Goal: Information Seeking & Learning: Check status

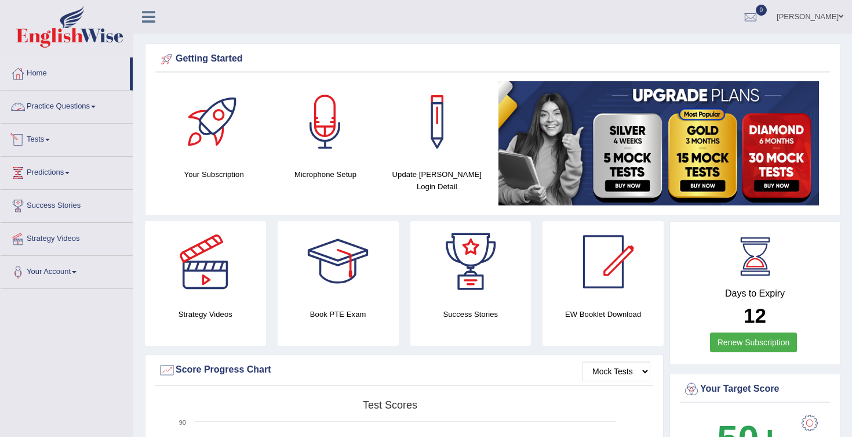
click at [42, 75] on link "Home" at bounding box center [65, 71] width 129 height 29
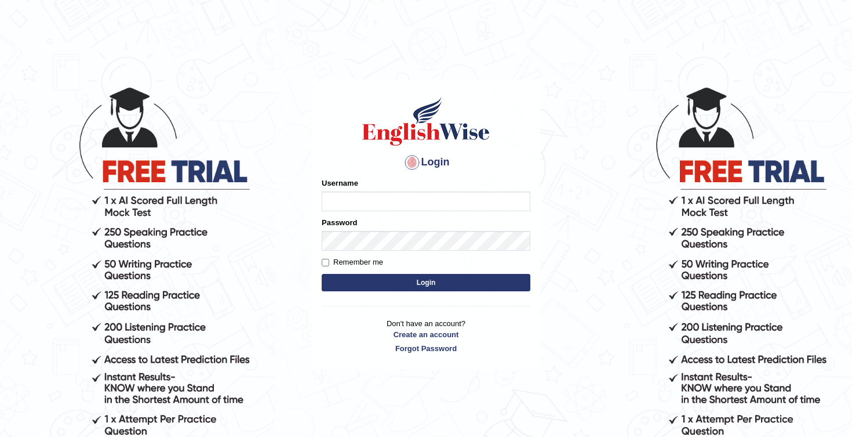
type input "Honey2025"
click at [389, 285] on button "Login" at bounding box center [426, 282] width 209 height 17
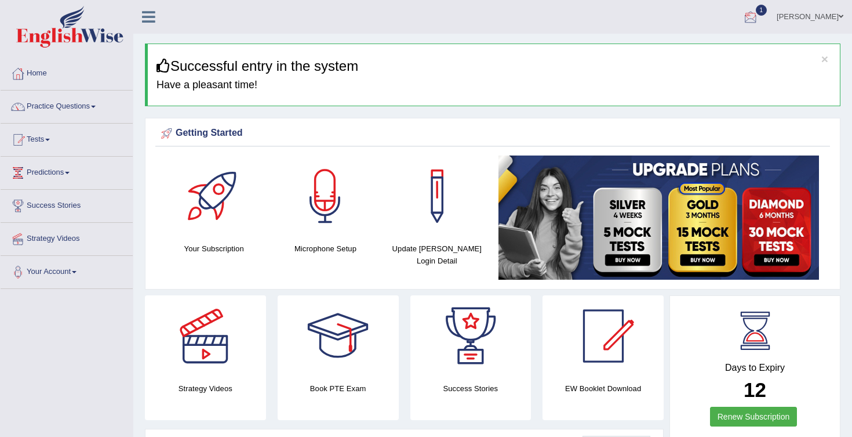
click at [760, 19] on div at bounding box center [750, 17] width 17 height 17
click at [702, 50] on link "EW16 Aug 13, 2025 Exam evaluated" at bounding box center [681, 52] width 160 height 24
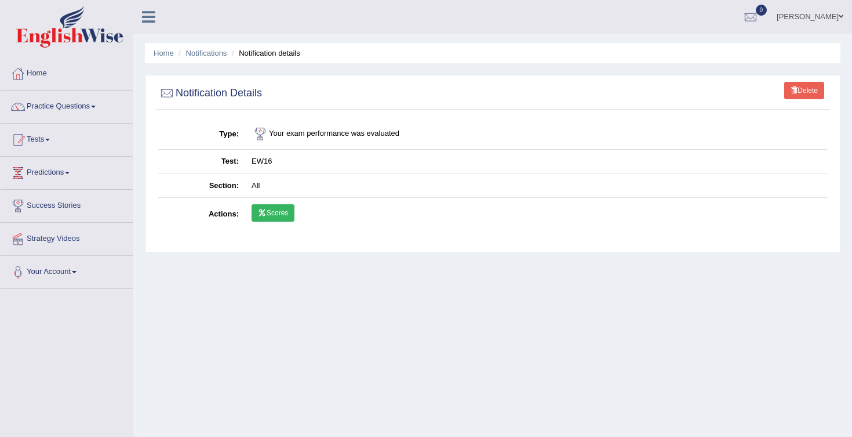
click at [277, 205] on link "Scores" at bounding box center [273, 212] width 43 height 17
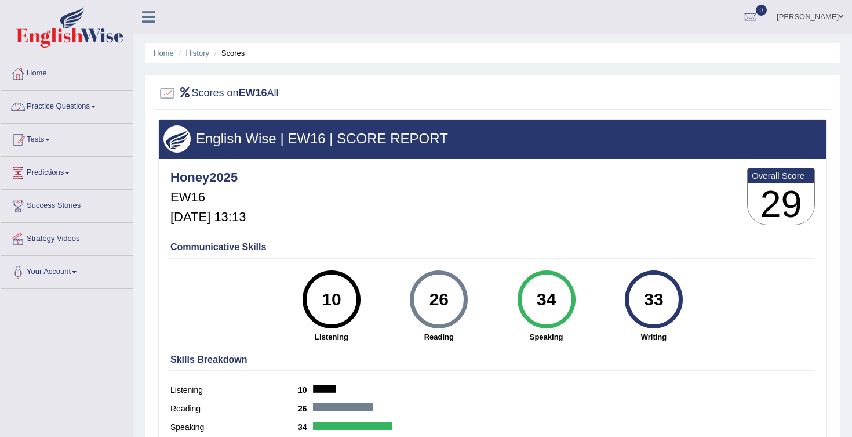
click at [46, 77] on link "Home" at bounding box center [67, 71] width 132 height 29
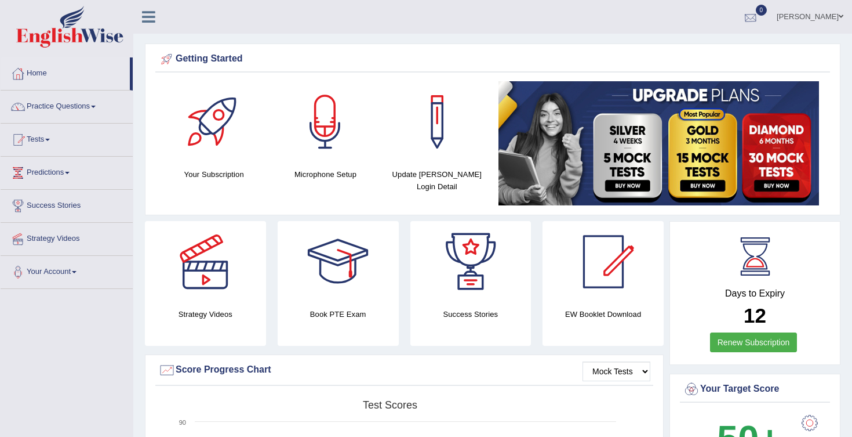
click at [751, 15] on div at bounding box center [750, 17] width 17 height 17
click at [701, 42] on li "See All Alerts" at bounding box center [681, 49] width 166 height 24
click at [768, 15] on span "0" at bounding box center [762, 10] width 12 height 11
click at [702, 44] on strong "See All Alerts" at bounding box center [678, 48] width 52 height 9
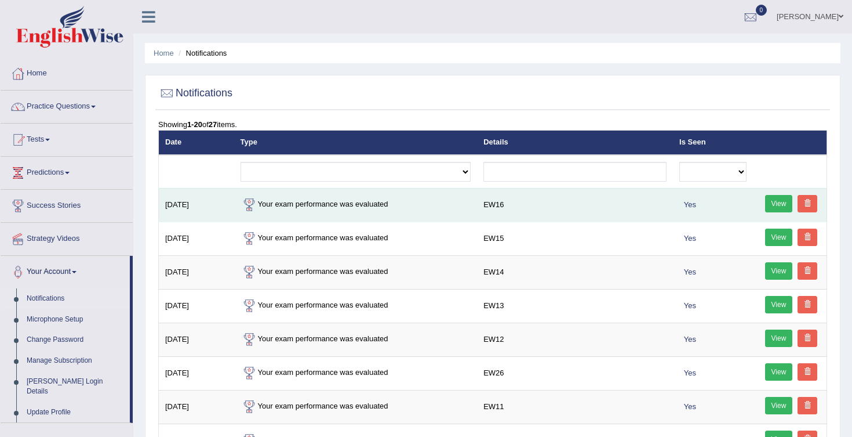
click at [778, 203] on link "View" at bounding box center [779, 203] width 28 height 17
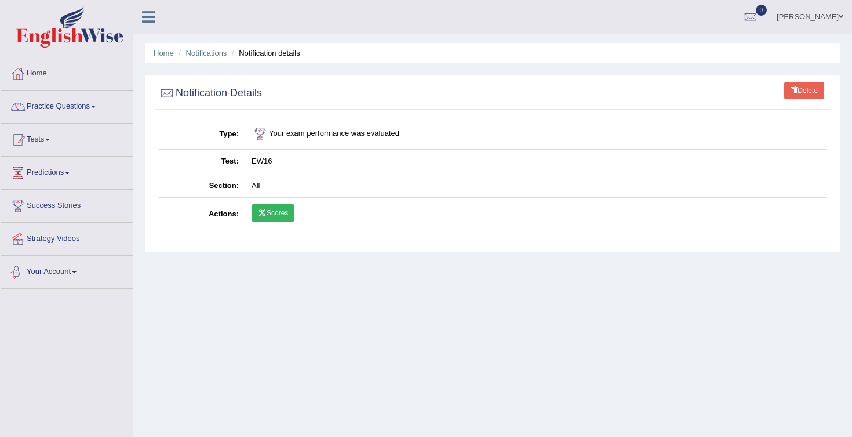
click at [279, 217] on link "Scores" at bounding box center [273, 212] width 43 height 17
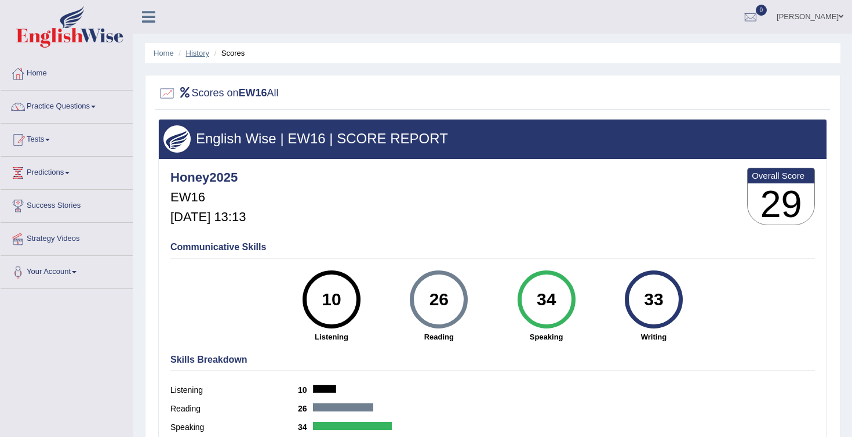
click at [201, 55] on link "History" at bounding box center [197, 53] width 23 height 9
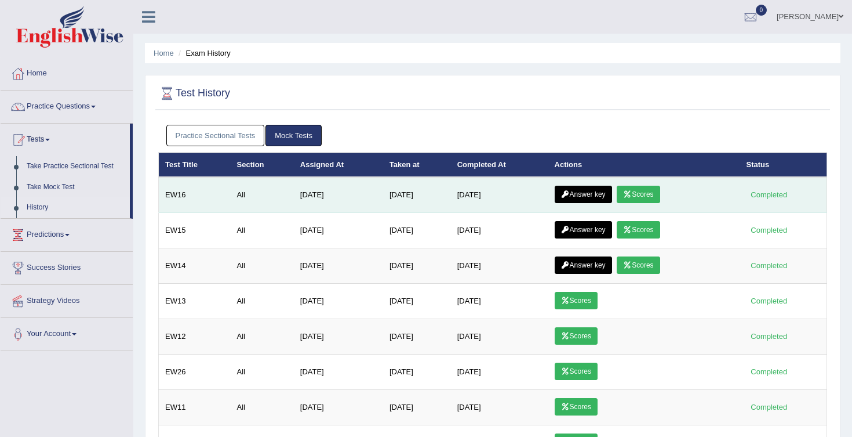
click at [566, 198] on link "Answer key" at bounding box center [583, 194] width 57 height 17
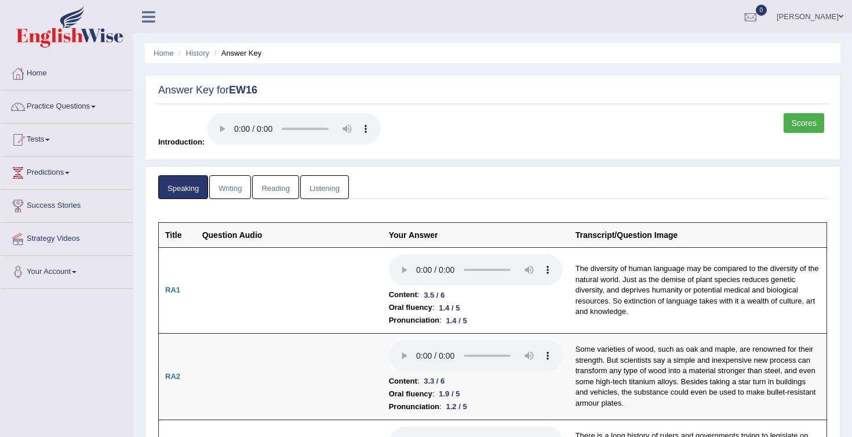
click at [235, 189] on link "Writing" at bounding box center [230, 187] width 42 height 24
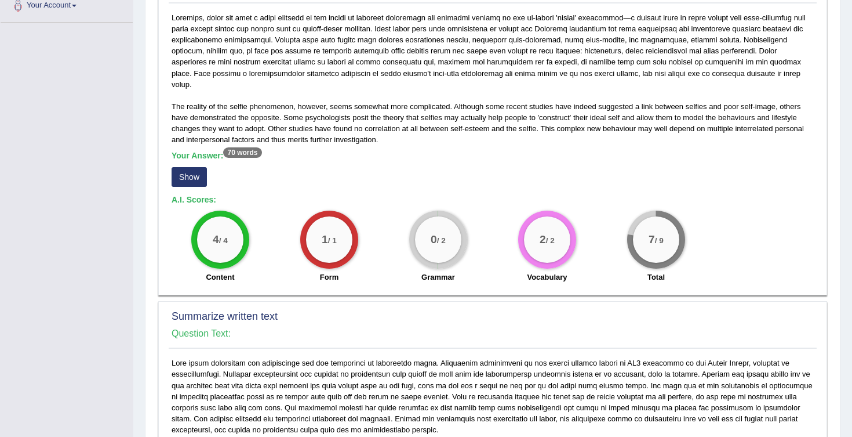
scroll to position [267, 0]
click at [190, 168] on button "Show" at bounding box center [189, 176] width 35 height 20
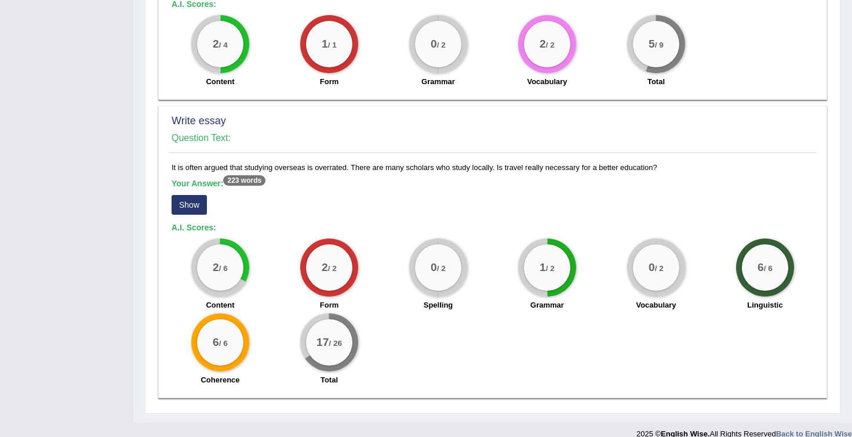
scroll to position [763, 0]
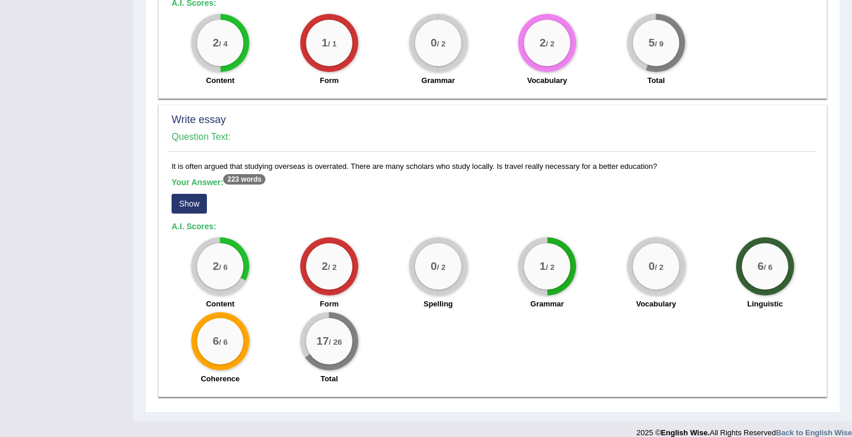
click at [191, 197] on button "Show" at bounding box center [189, 204] width 35 height 20
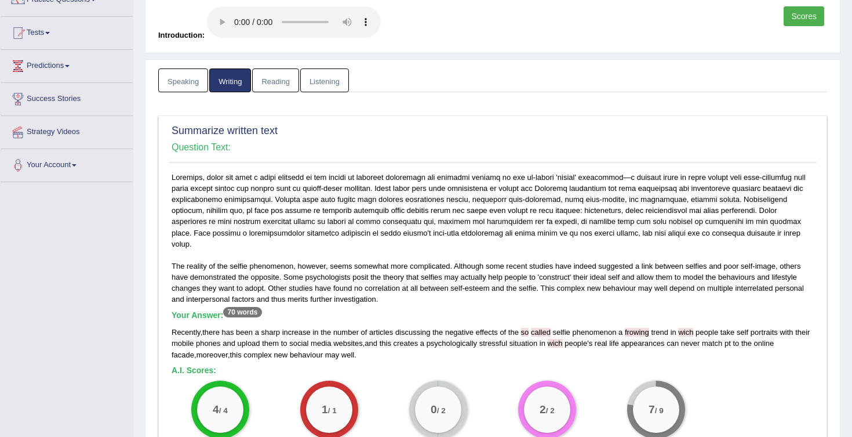
scroll to position [0, 0]
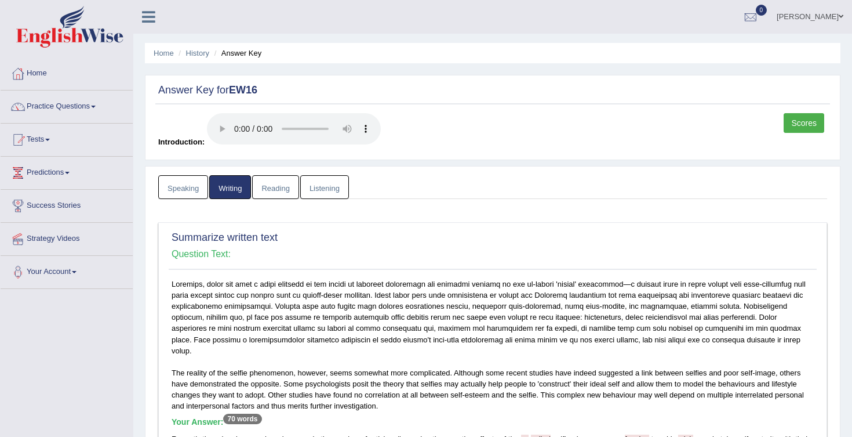
click at [270, 184] on link "Reading" at bounding box center [275, 187] width 46 height 24
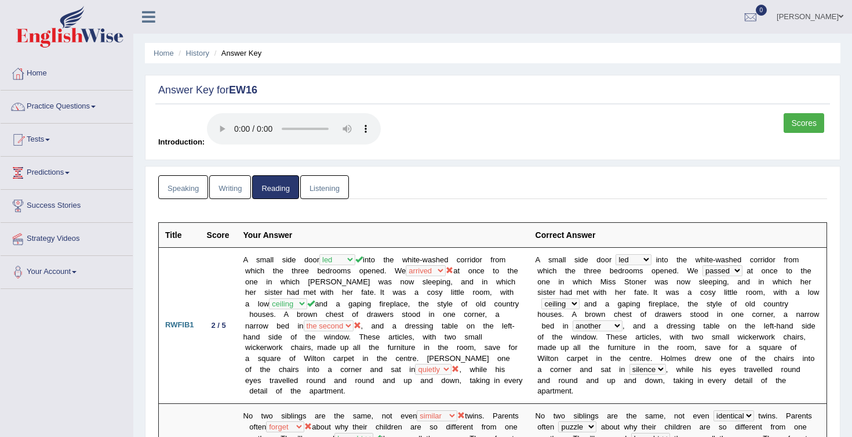
click at [335, 187] on link "Listening" at bounding box center [324, 187] width 49 height 24
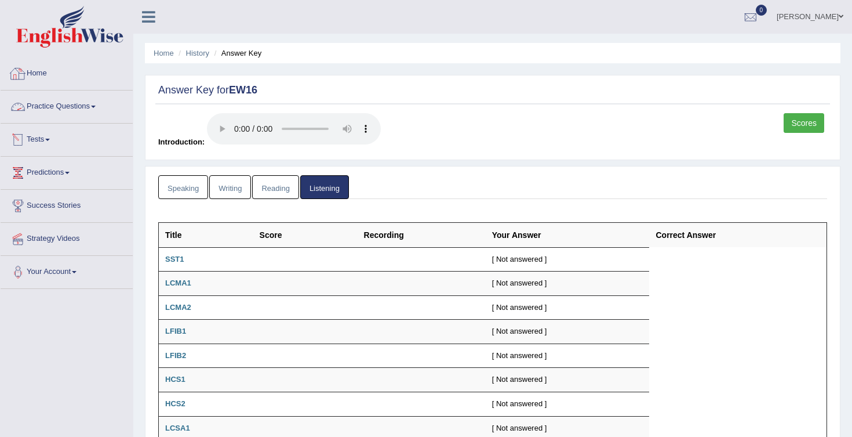
click at [50, 68] on link "Home" at bounding box center [67, 71] width 132 height 29
